Goal: Communication & Community: Answer question/provide support

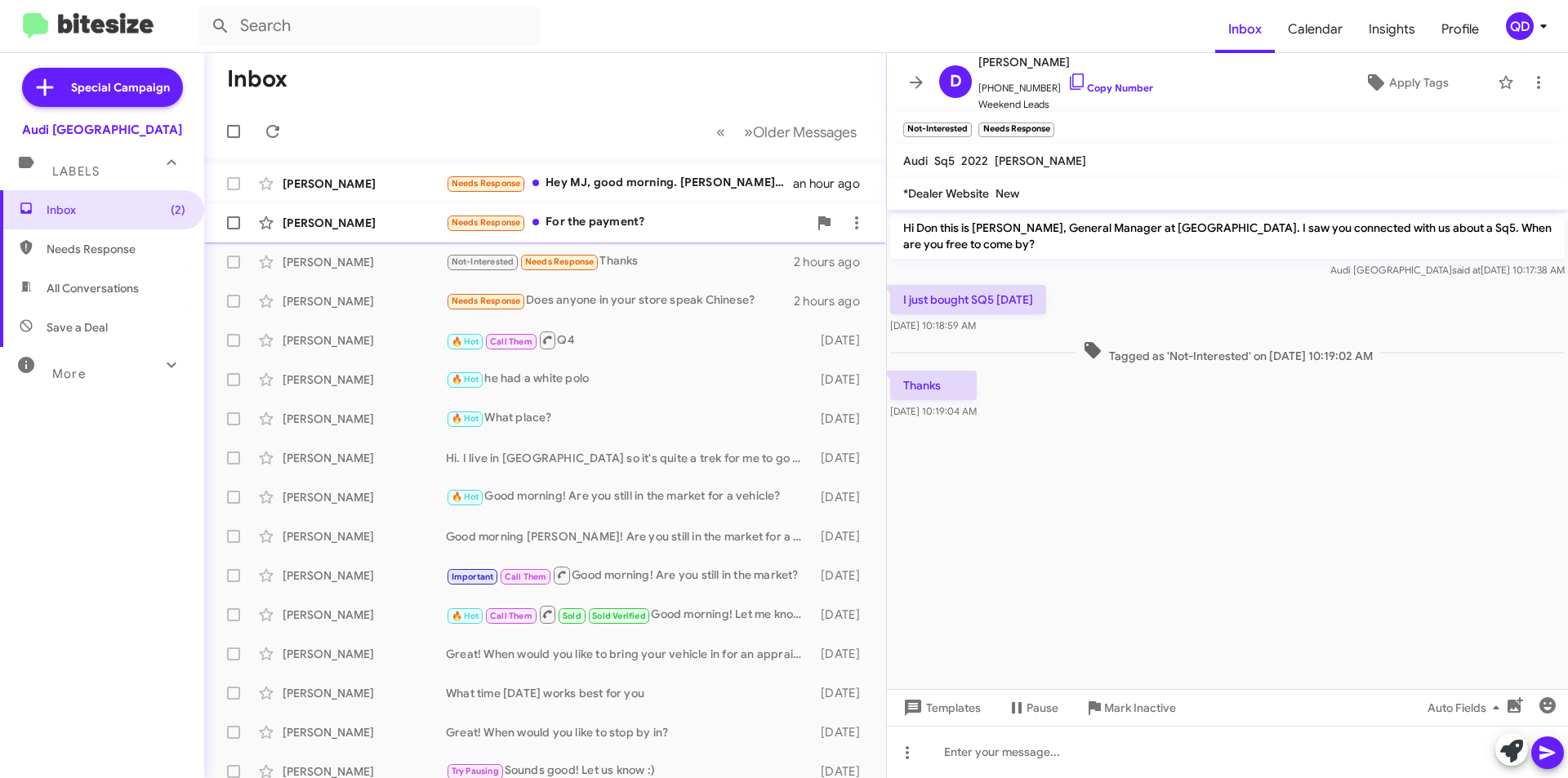
click at [605, 227] on div "Needs Response For the payment?" at bounding box center [627, 222] width 362 height 19
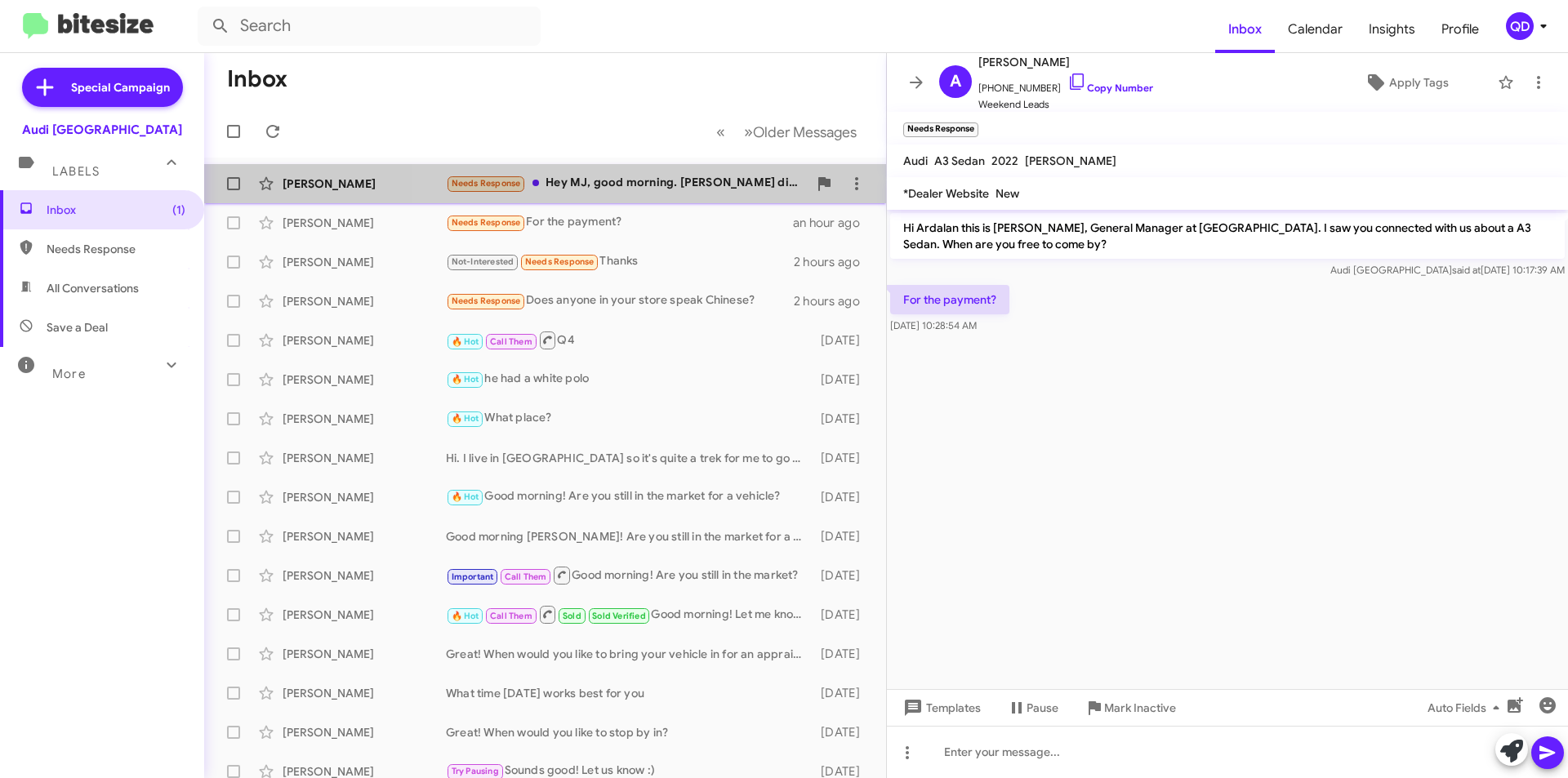
click at [678, 191] on div "Needs Response Hey MJ, good morning. [PERSON_NAME] did a good job of showing us…" at bounding box center [627, 184] width 362 height 19
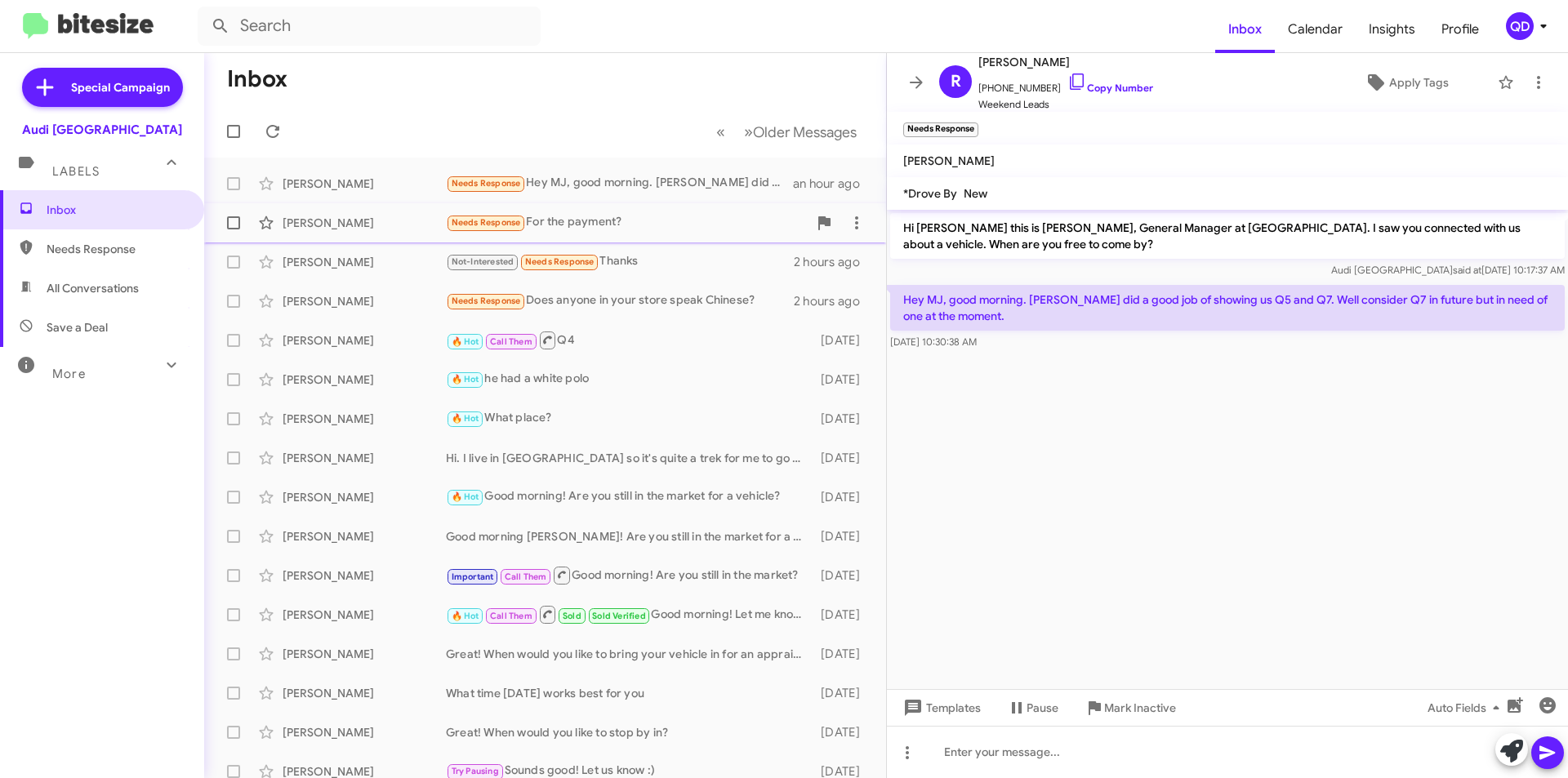
click at [629, 216] on div "Needs Response For the payment?" at bounding box center [627, 222] width 362 height 19
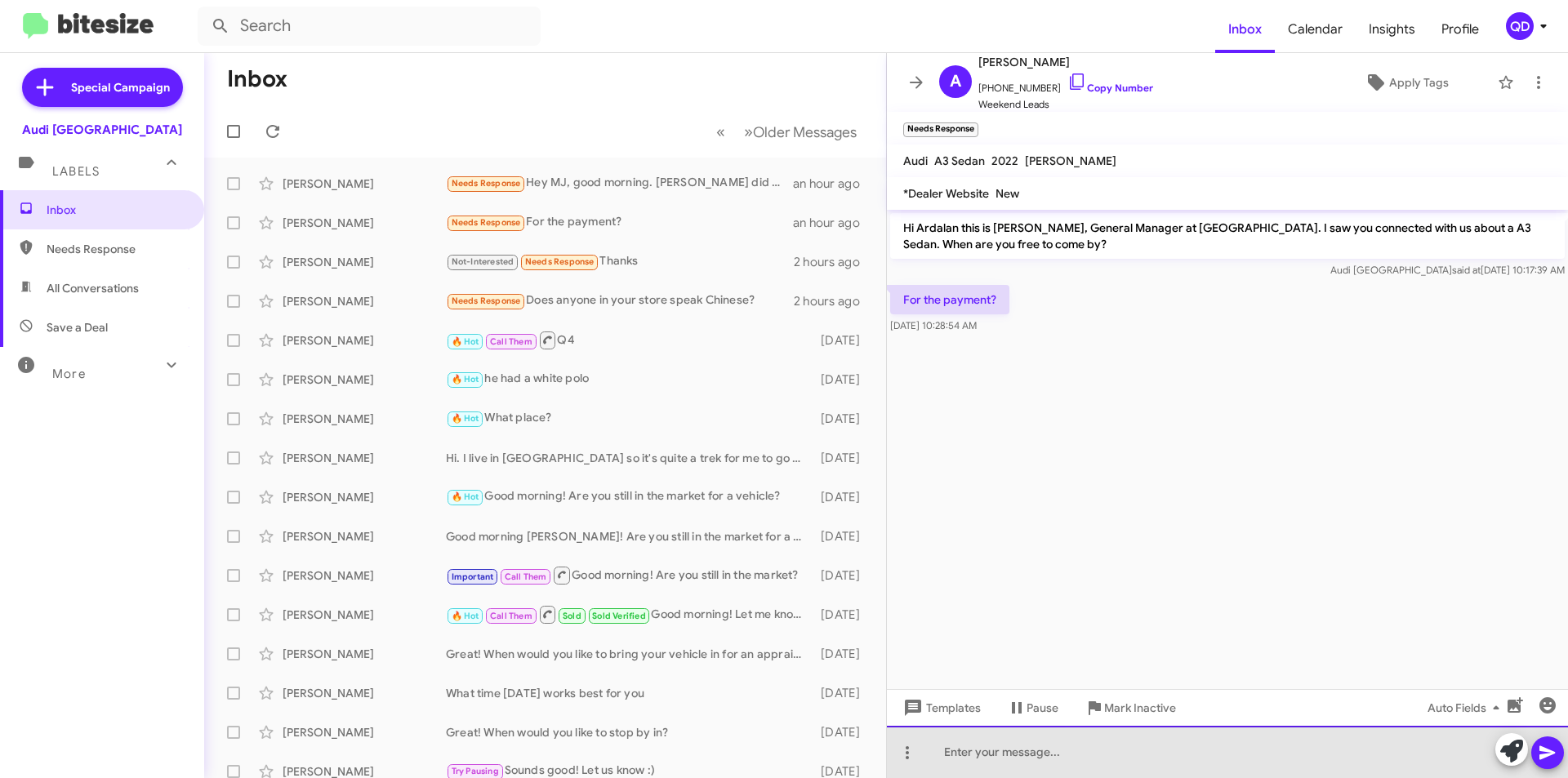
click at [1214, 769] on div at bounding box center [1228, 751] width 681 height 53
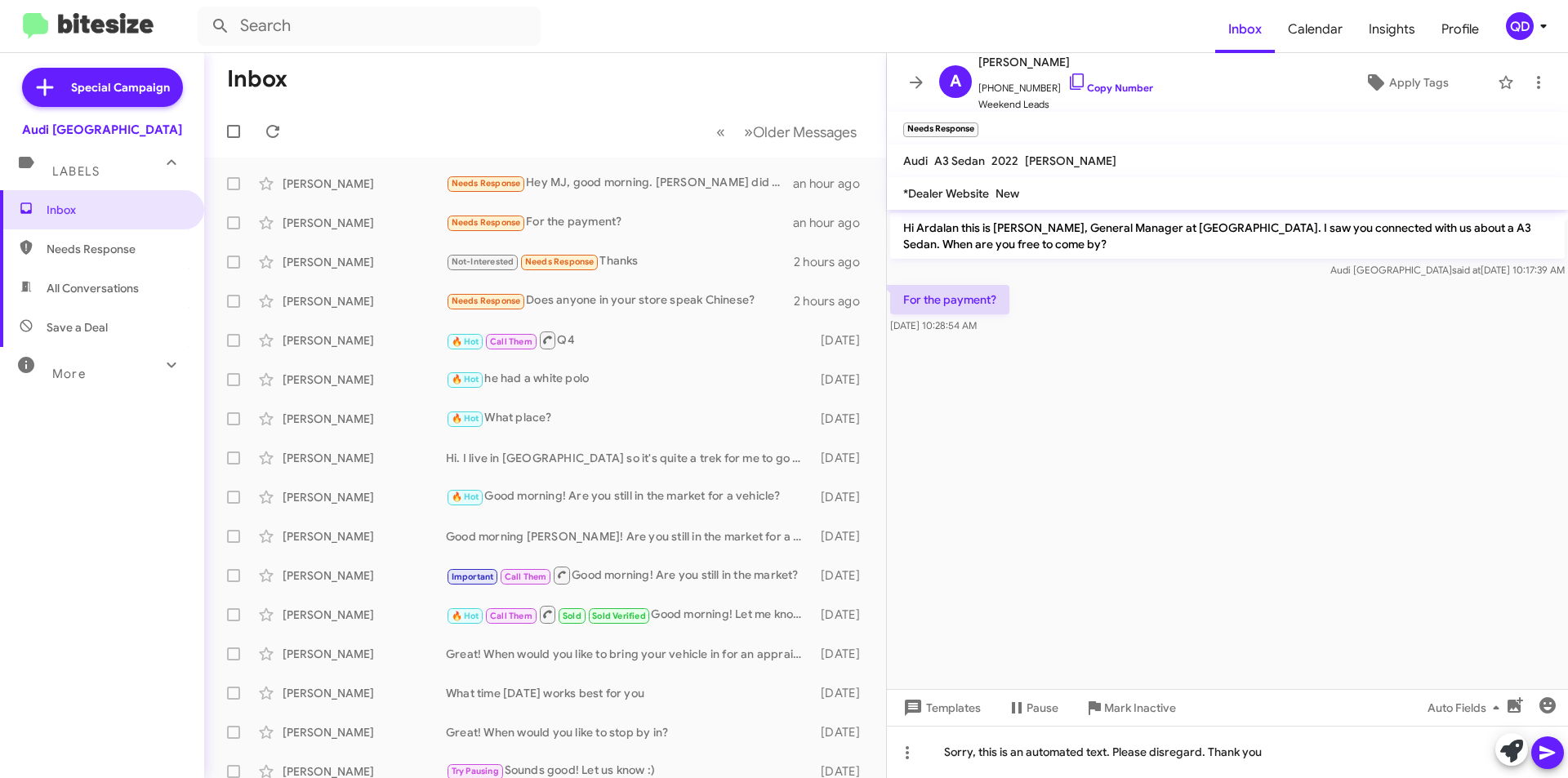
click at [1540, 756] on icon at bounding box center [1547, 752] width 20 height 20
click at [379, 199] on div "[PERSON_NAME] Needs Response Hey MJ, good morning. [PERSON_NAME] did a good job…" at bounding box center [545, 184] width 656 height 33
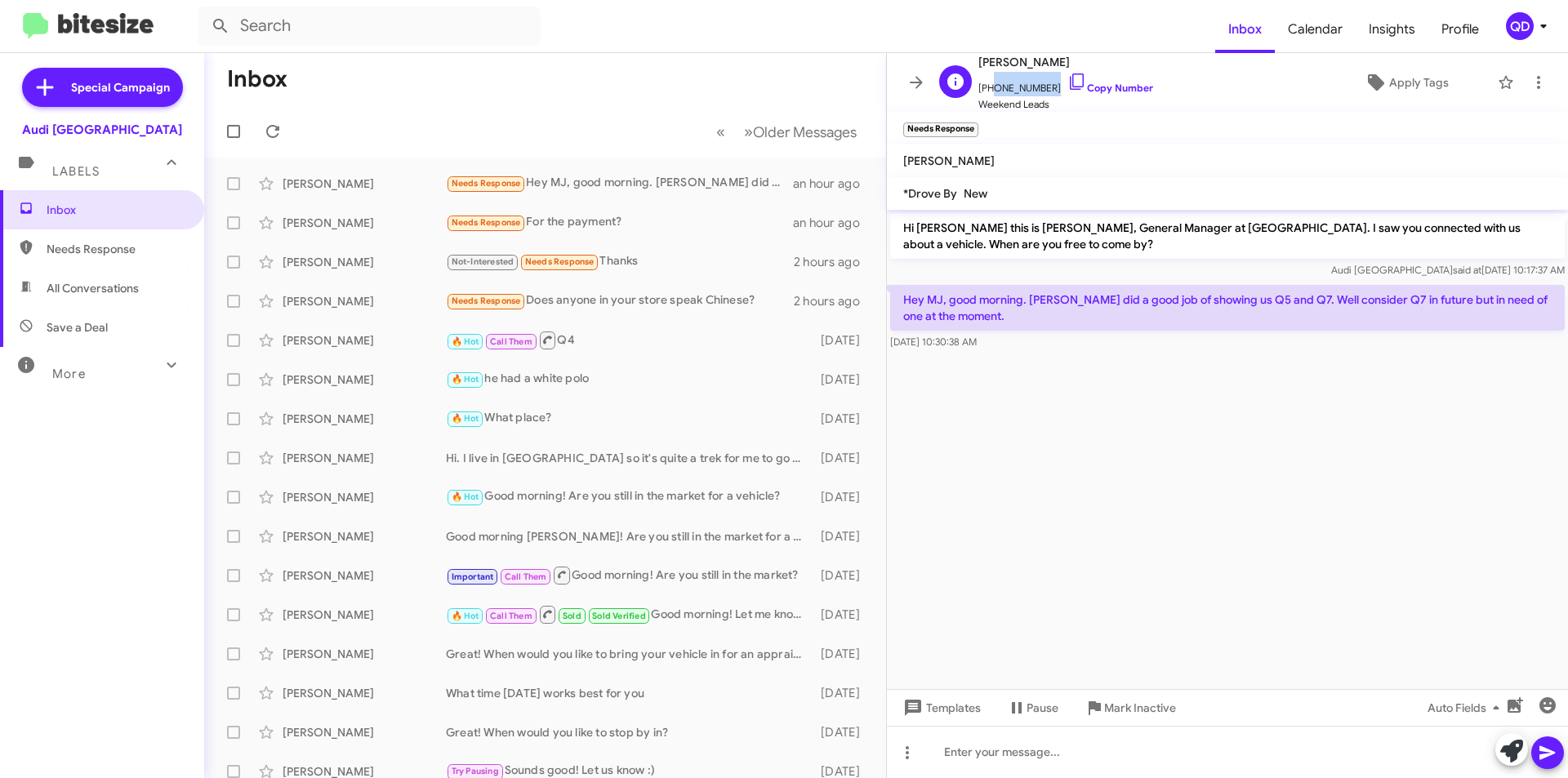
drag, startPoint x: 1046, startPoint y: 88, endPoint x: 990, endPoint y: 86, distance: 56.0
click at [990, 86] on span "[PHONE_NUMBER] Copy Number" at bounding box center [1065, 84] width 175 height 24
copy span "7044587066"
